Goal: Check status: Check status

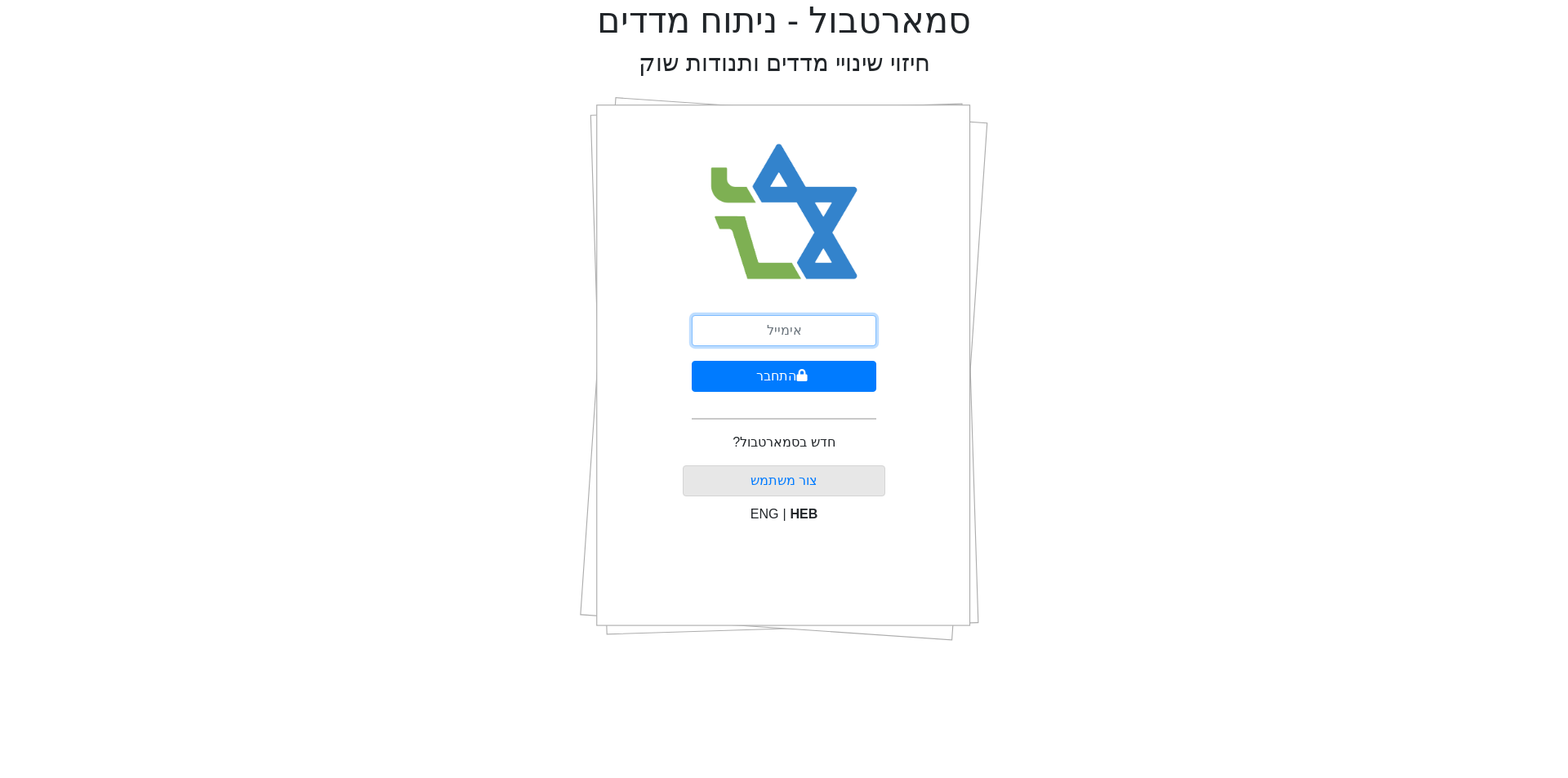
click at [790, 332] on input "email" at bounding box center [784, 330] width 184 height 31
type input "ר"
type input "[EMAIL_ADDRESS][DOMAIN_NAME]"
click at [692, 361] on button "התחבר" at bounding box center [784, 376] width 184 height 31
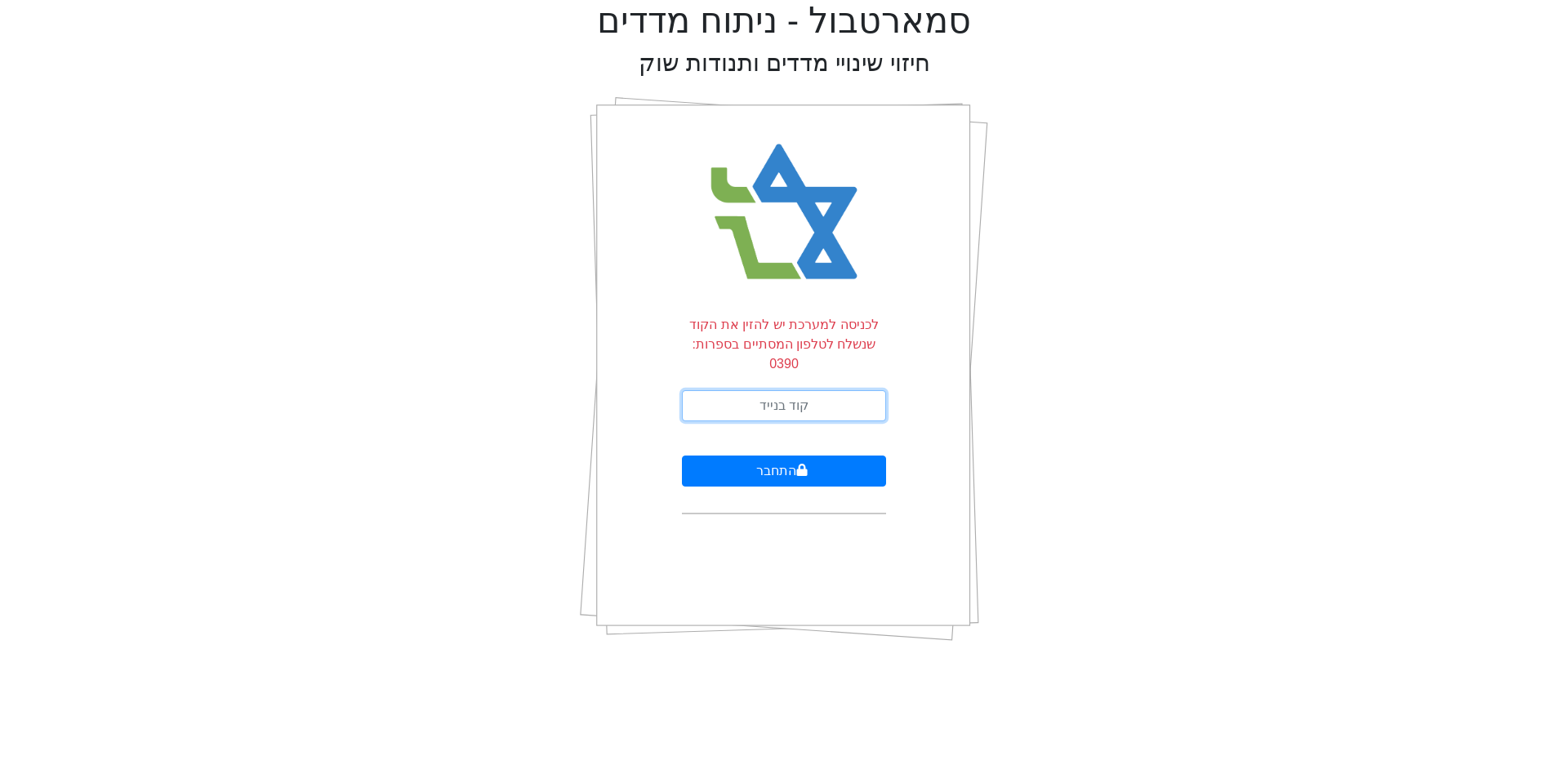
click at [794, 390] on input "text" at bounding box center [784, 405] width 204 height 31
type input "218853"
click at [767, 458] on button "התחבר" at bounding box center [784, 470] width 204 height 31
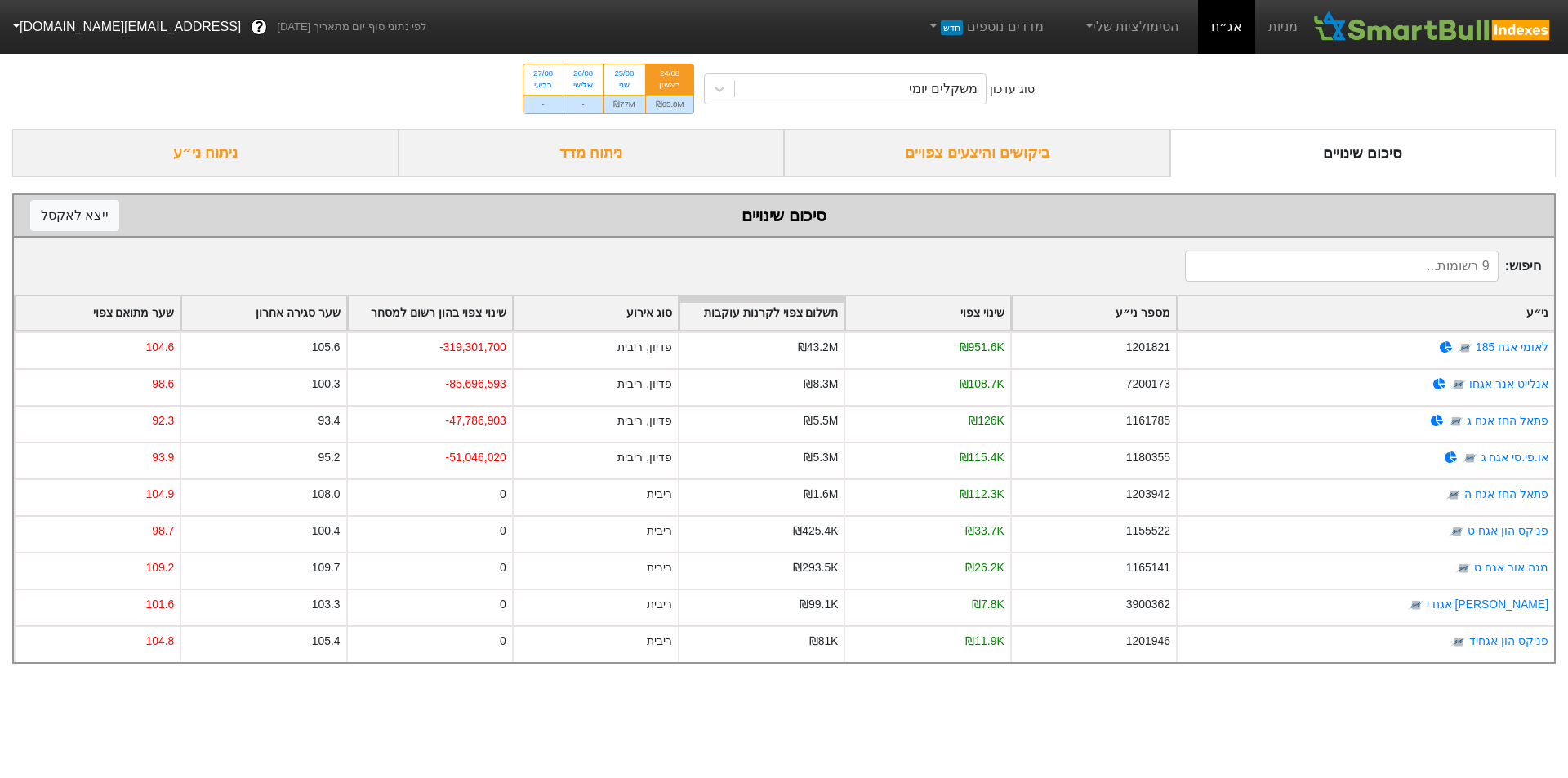
click at [794, 149] on div "ביקושים והיצעים צפויים" at bounding box center [977, 152] width 386 height 48
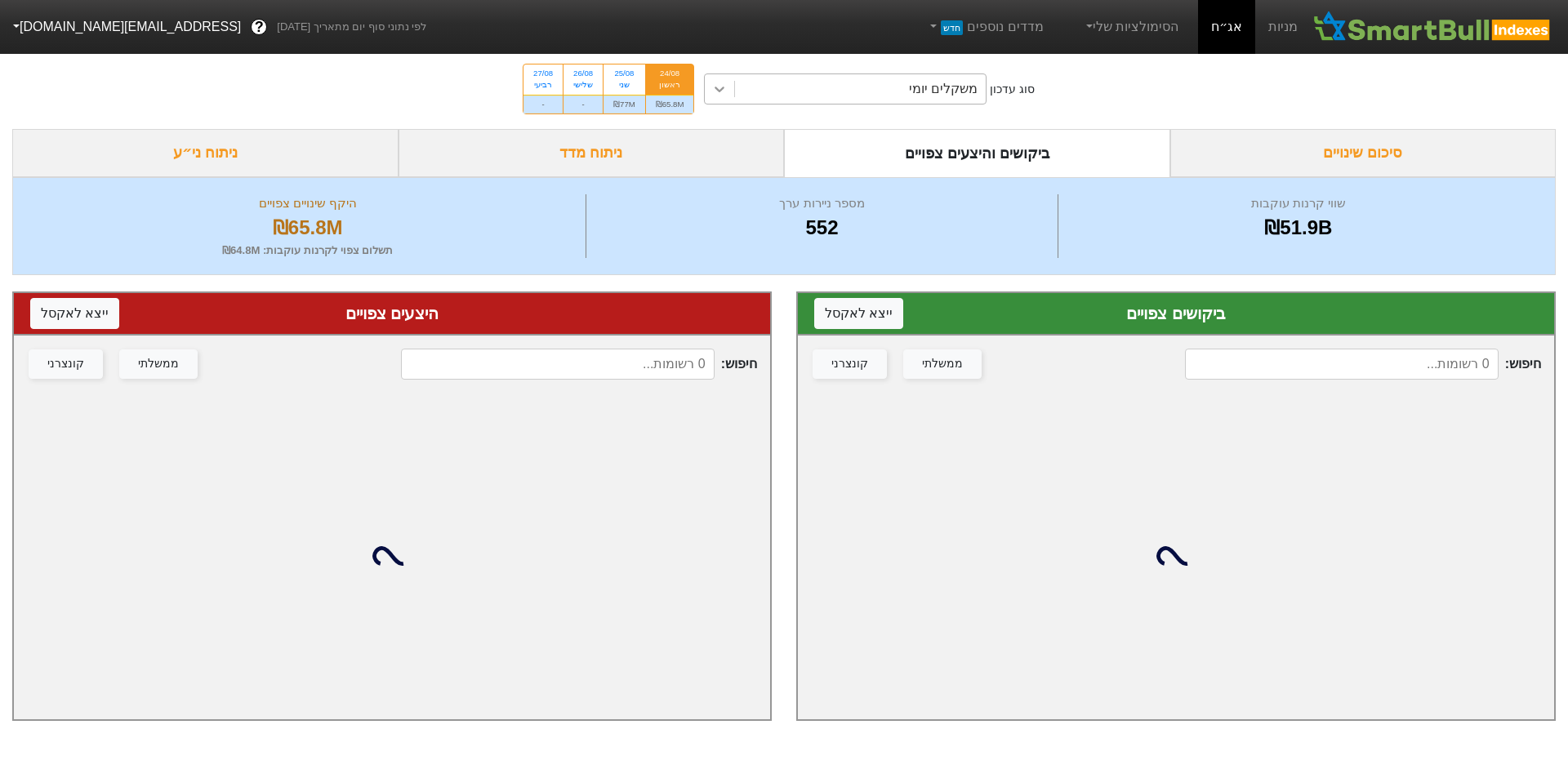
click at [720, 99] on div at bounding box center [719, 88] width 29 height 29
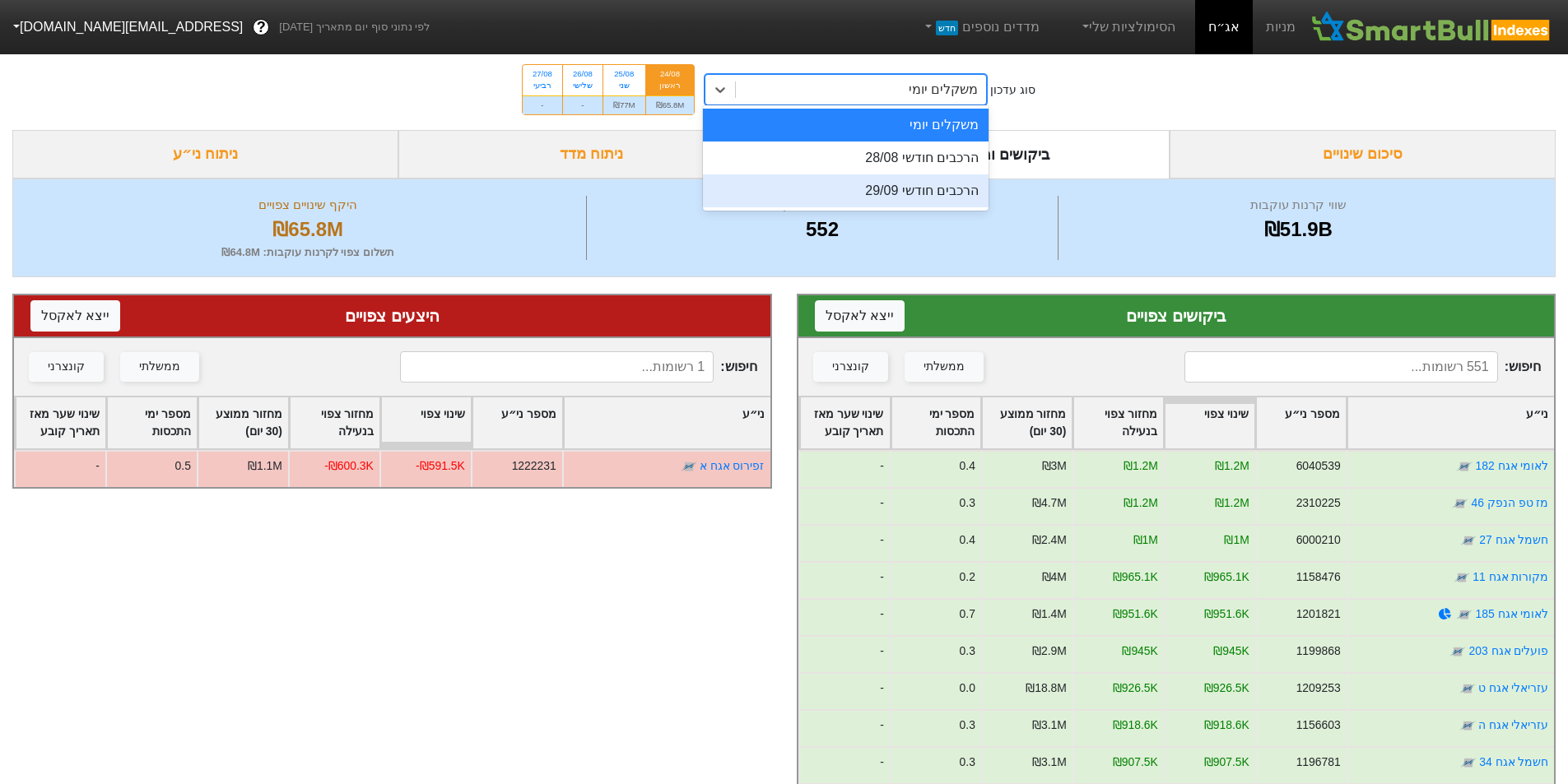
click at [801, 191] on div "הרכבים חודשי 29/09" at bounding box center [845, 191] width 286 height 33
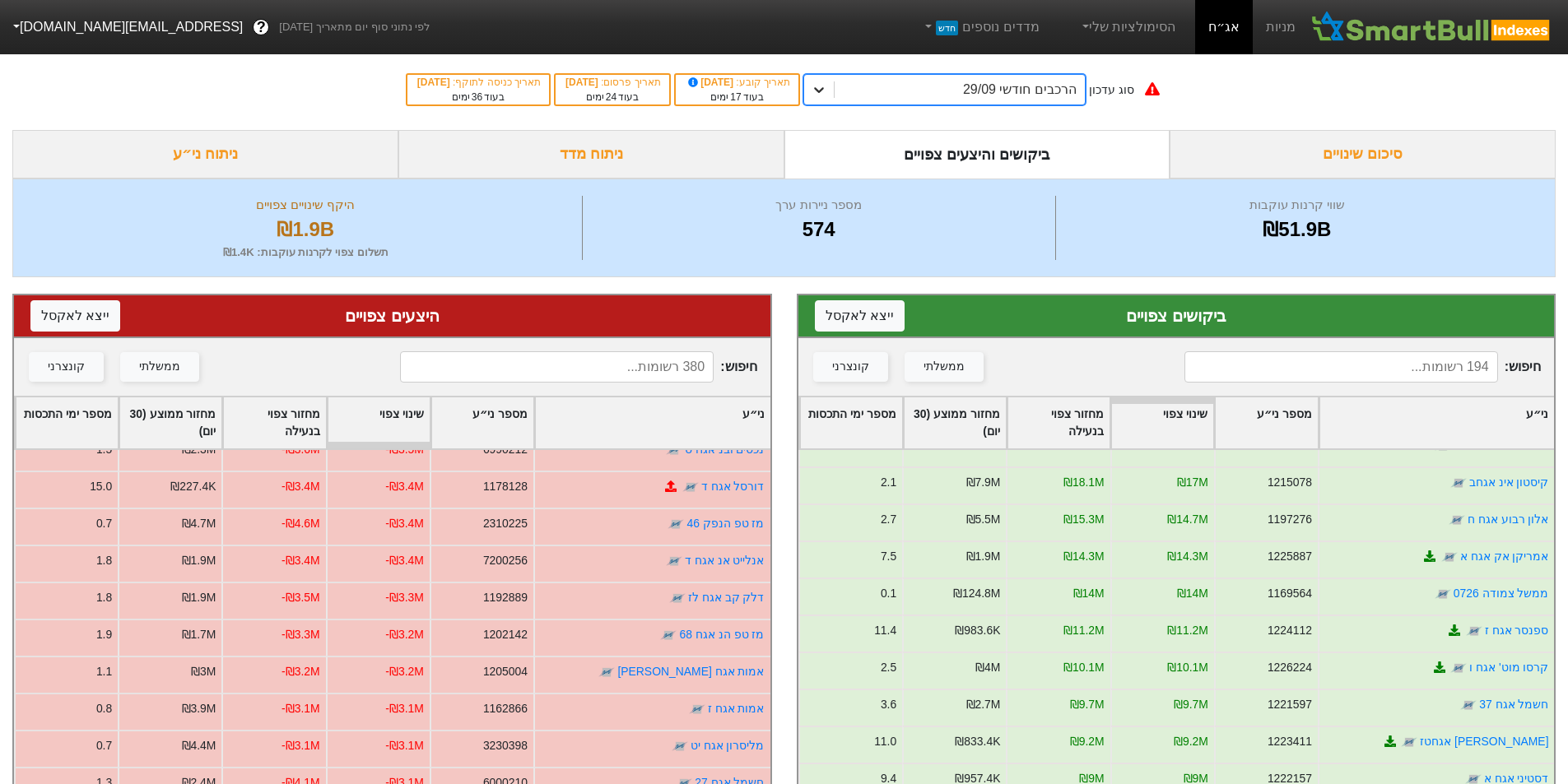
click at [801, 89] on icon at bounding box center [819, 89] width 16 height 16
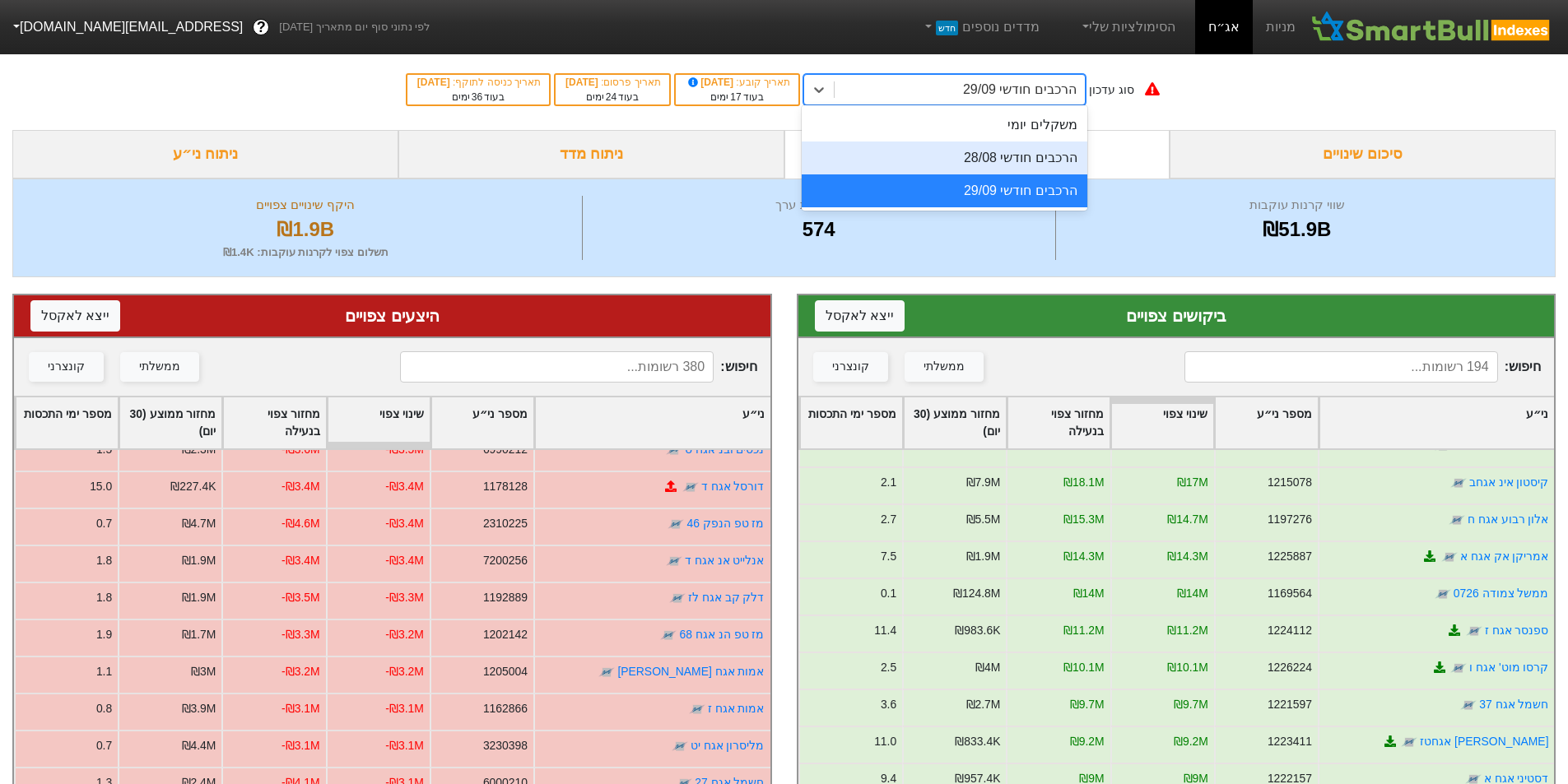
click at [801, 152] on div "הרכבים חודשי 28/08" at bounding box center [944, 157] width 286 height 33
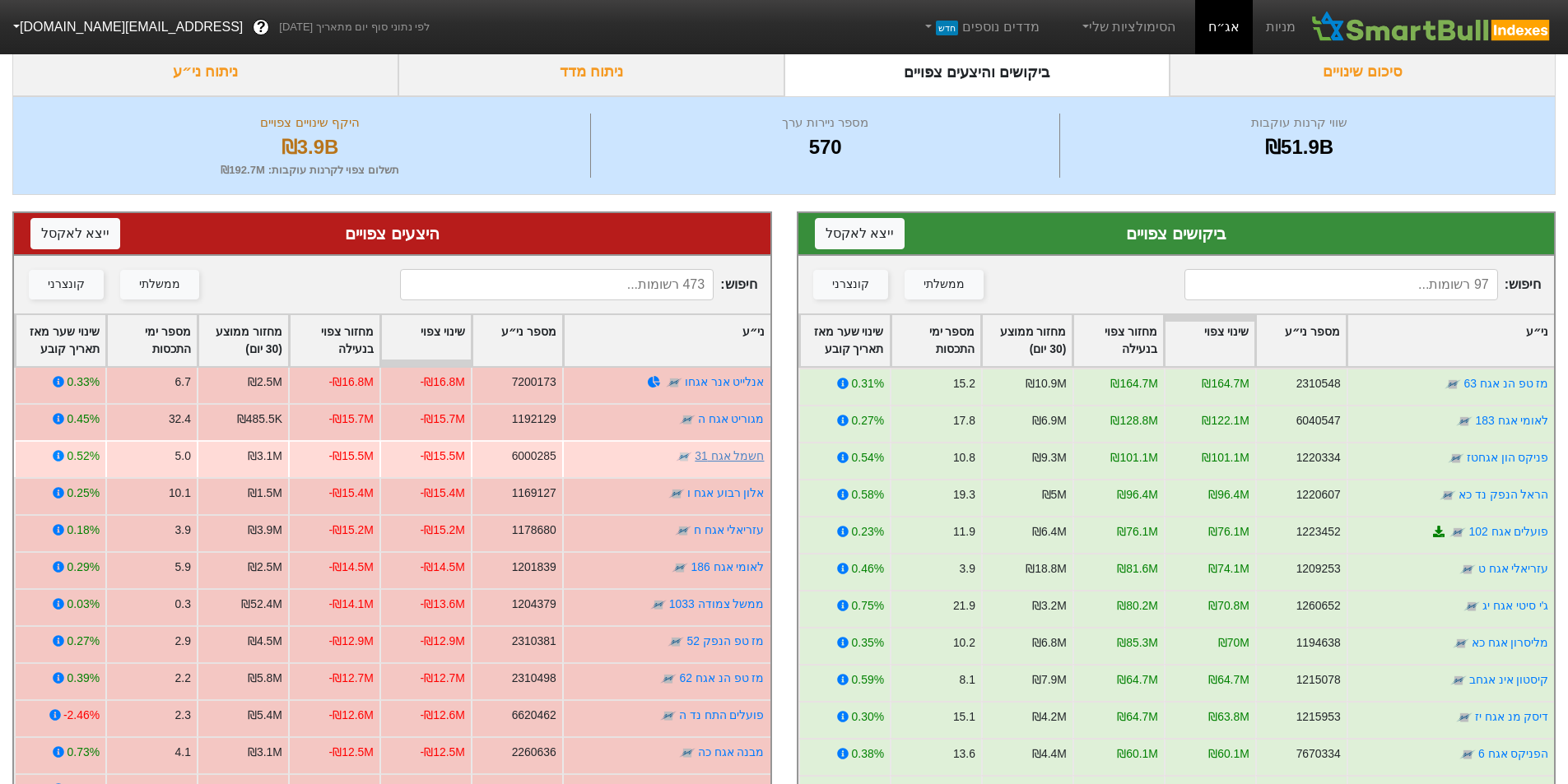
scroll to position [411, 0]
